Goal: Information Seeking & Learning: Learn about a topic

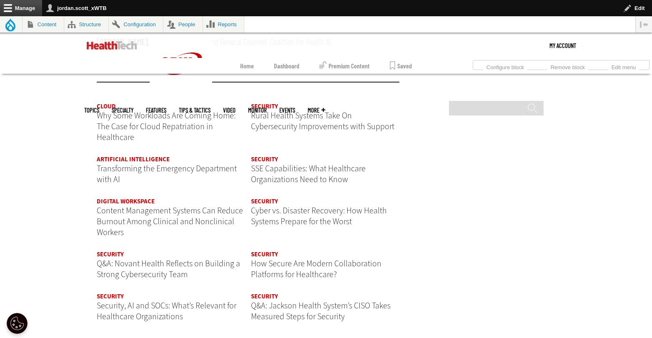
scroll to position [1048, 0]
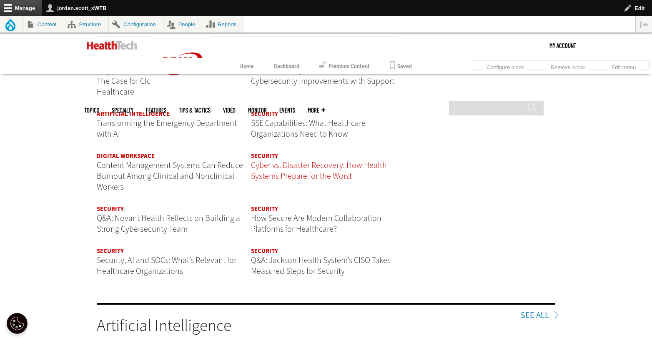
click at [333, 166] on span "Cyber vs. Disaster Recovery: How Health Systems Prepare for the Worst" at bounding box center [319, 171] width 136 height 22
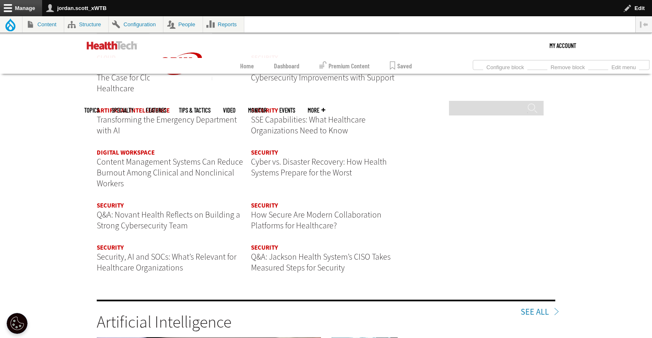
scroll to position [1051, 0]
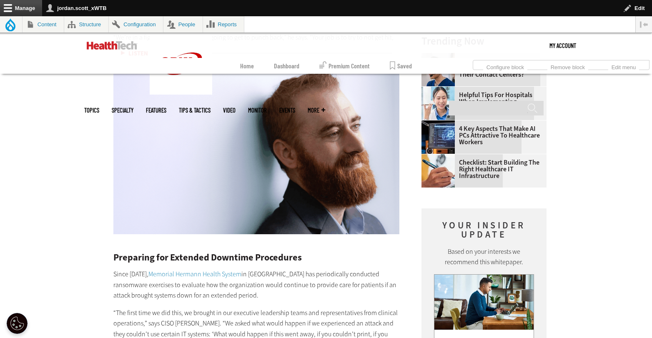
scroll to position [1178, 0]
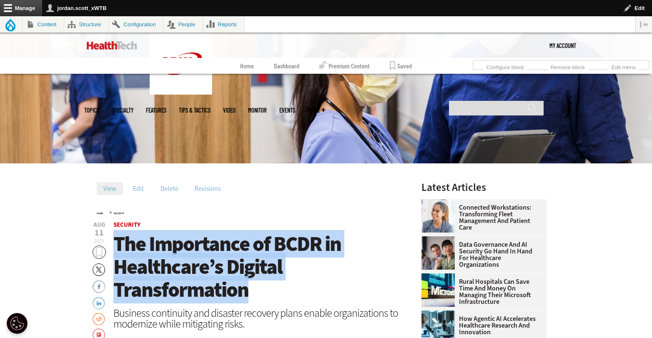
drag, startPoint x: 266, startPoint y: 290, endPoint x: 110, endPoint y: 246, distance: 162.1
copy span "The Importance of BCDR in Healthcare’s Digital Transformation"
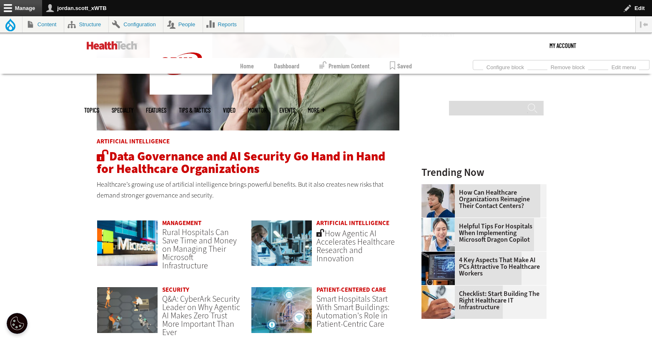
scroll to position [516, 0]
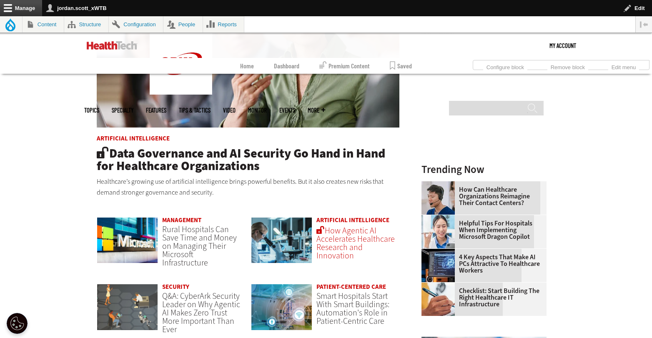
click at [351, 246] on span "How Agentic AI Accelerates Healthcare Research and Innovation" at bounding box center [355, 243] width 78 height 36
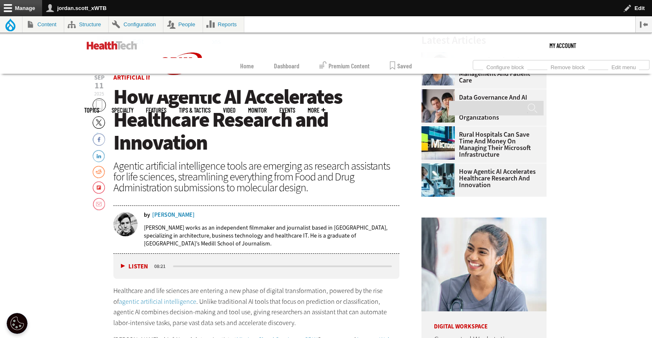
scroll to position [318, 0]
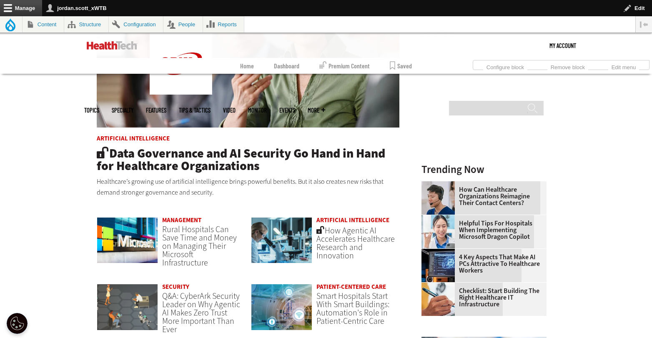
click at [231, 187] on p "Healthcare’s growing use of artificial intelligence brings powerful benefits. B…" at bounding box center [248, 186] width 303 height 21
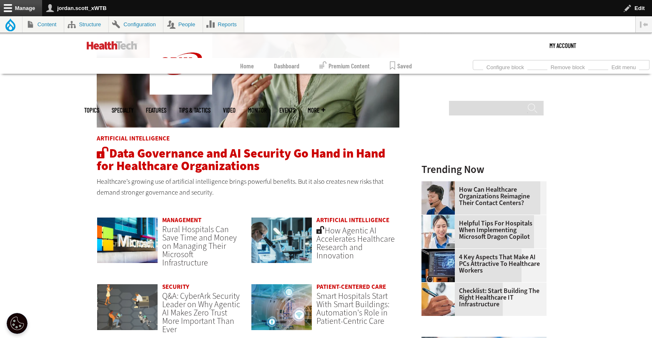
click at [226, 160] on span "Data Governance and AI Security Go Hand in Hand for Healthcare Organizations" at bounding box center [241, 159] width 288 height 29
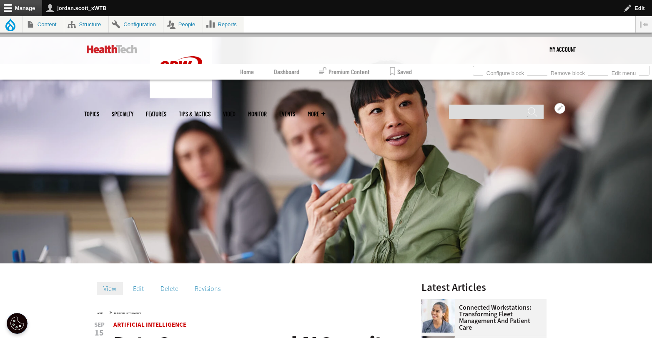
scroll to position [166, 0]
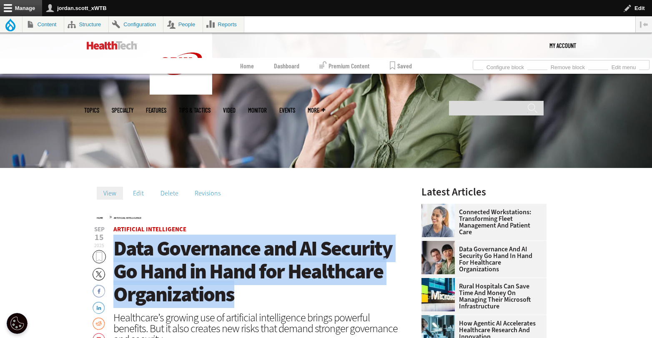
drag, startPoint x: 247, startPoint y: 289, endPoint x: 108, endPoint y: 250, distance: 144.1
copy span "Data Governance and AI Security Go Hand in Hand for Healthcare Organizations"
